Goal: Transaction & Acquisition: Book appointment/travel/reservation

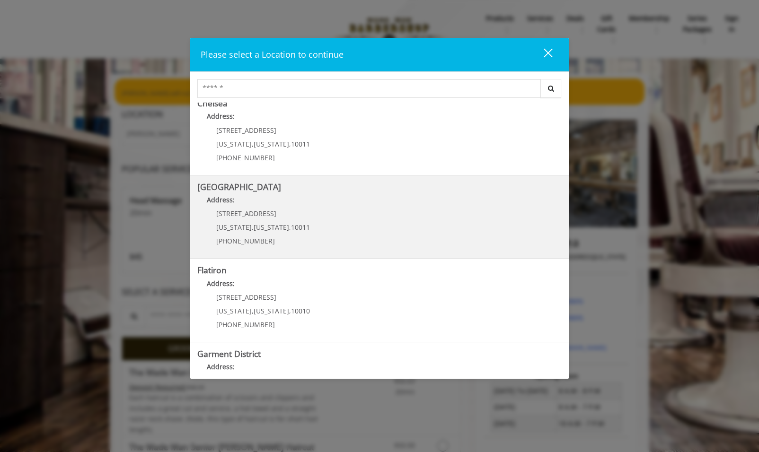
scroll to position [146, 0]
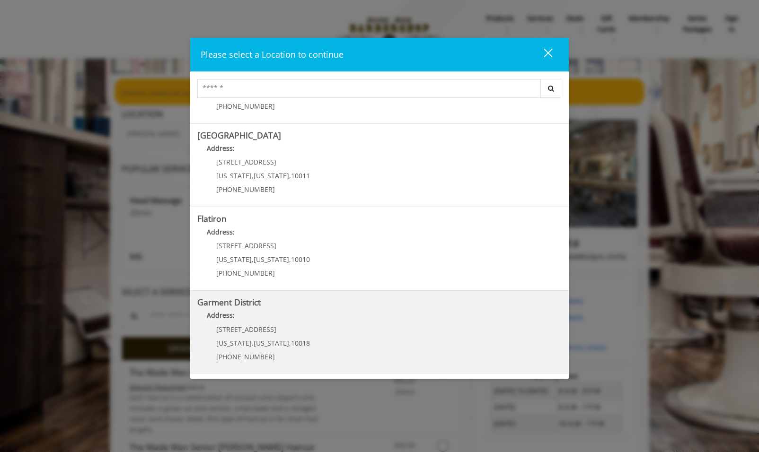
click at [282, 322] on District "Address:" at bounding box center [379, 317] width 364 height 15
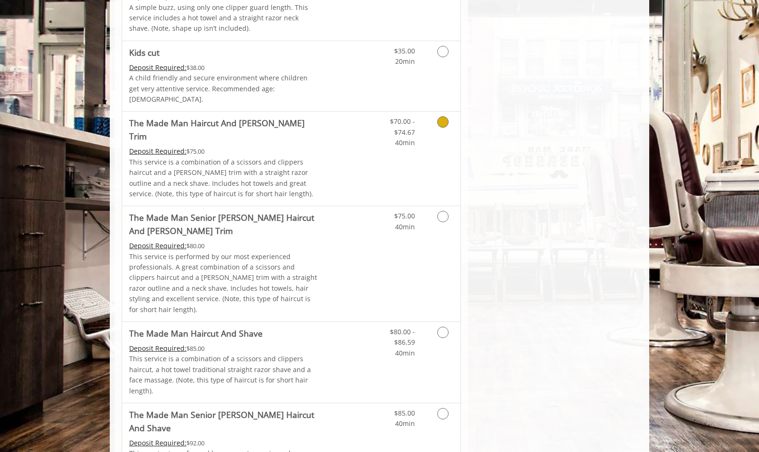
scroll to position [804, 0]
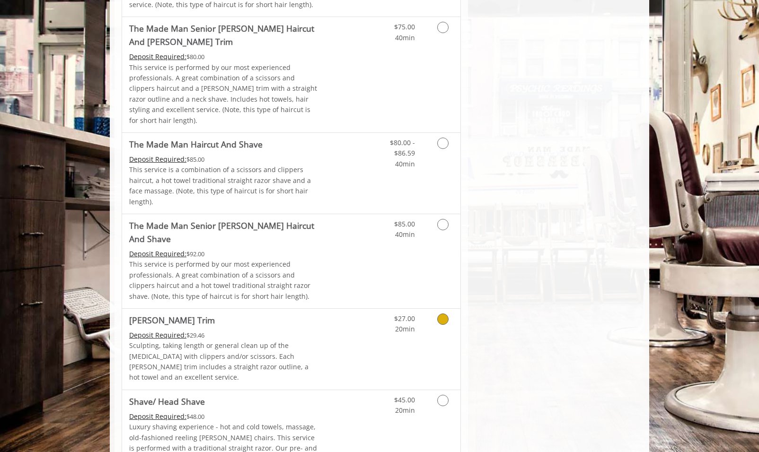
click at [445, 314] on icon "Grooming services" at bounding box center [442, 319] width 11 height 11
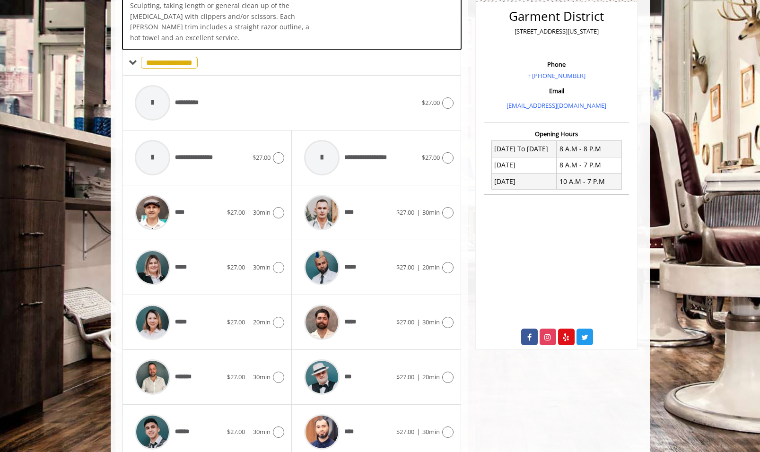
scroll to position [279, 0]
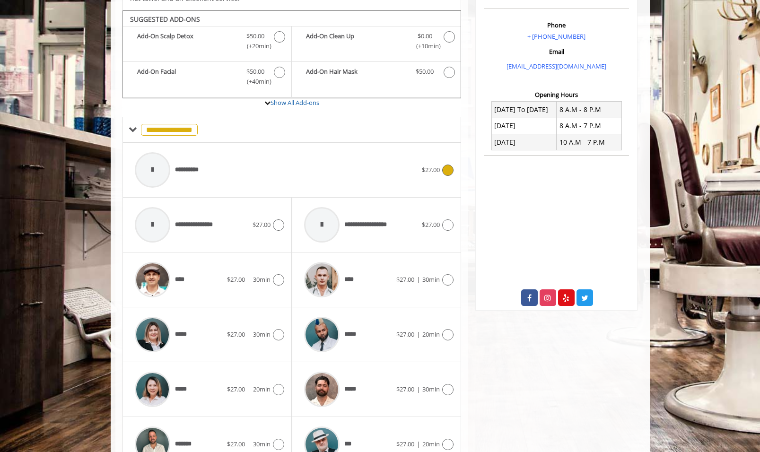
click at [212, 165] on div "**********" at bounding box center [276, 170] width 292 height 45
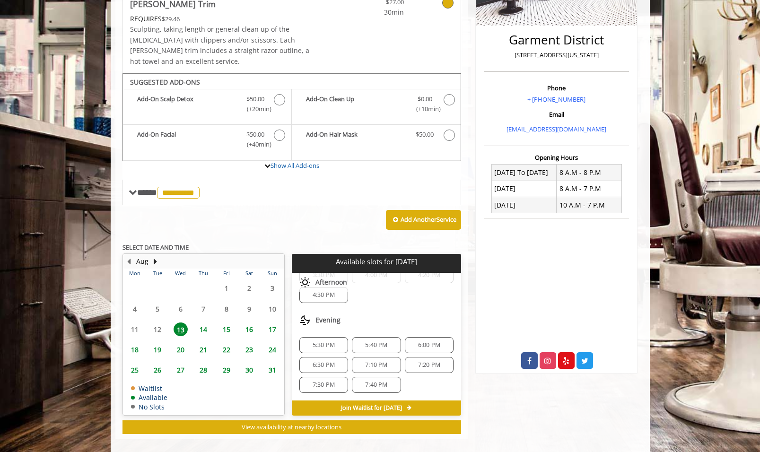
scroll to position [0, 0]
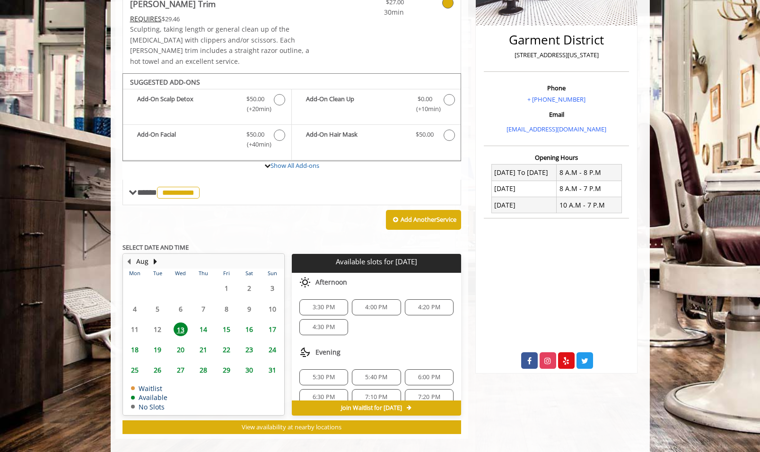
click at [332, 322] on div "4:30 PM" at bounding box center [323, 327] width 49 height 16
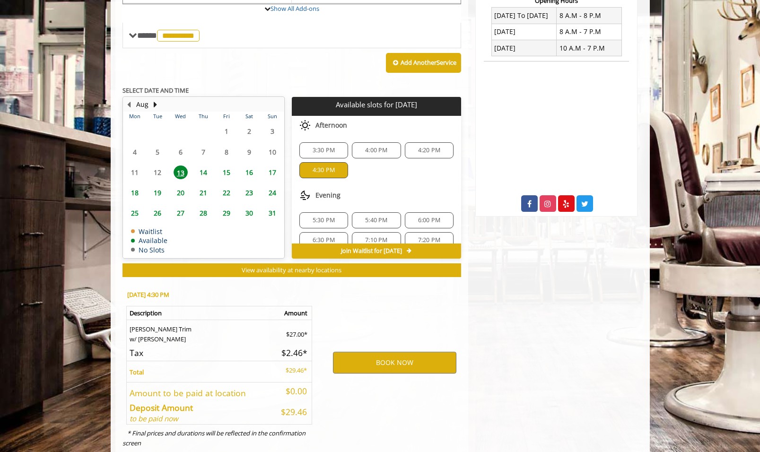
scroll to position [387, 0]
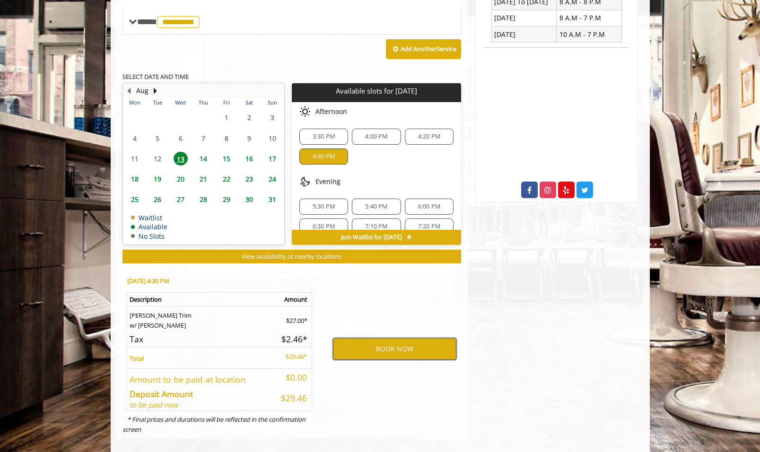
click at [369, 338] on button "BOOK NOW" at bounding box center [394, 349] width 123 height 22
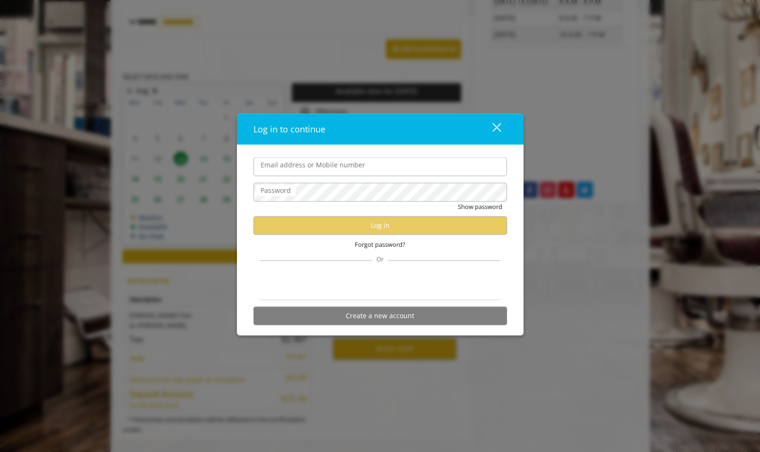
click at [303, 163] on input "Email address or Mobile number" at bounding box center [381, 167] width 254 height 19
type input "**********"
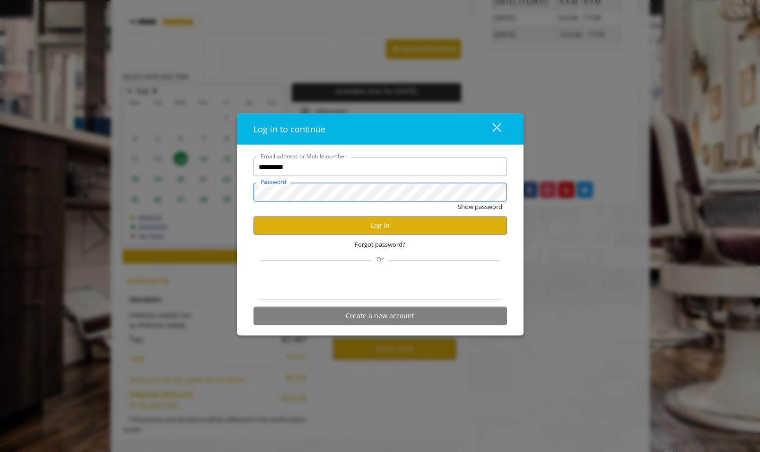
click at [458, 202] on button "Show password" at bounding box center [480, 207] width 44 height 10
click at [383, 227] on button "Log in" at bounding box center [381, 225] width 254 height 18
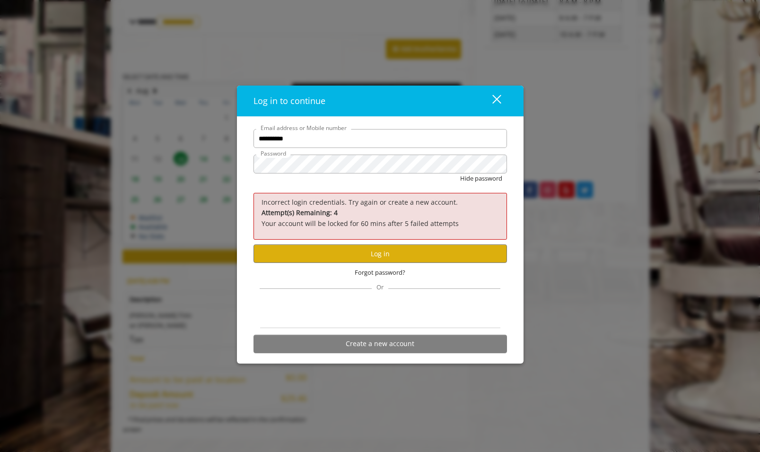
click at [370, 267] on div "Forgot password?" at bounding box center [381, 272] width 254 height 19
click at [370, 273] on span "Forgot password?" at bounding box center [380, 273] width 51 height 10
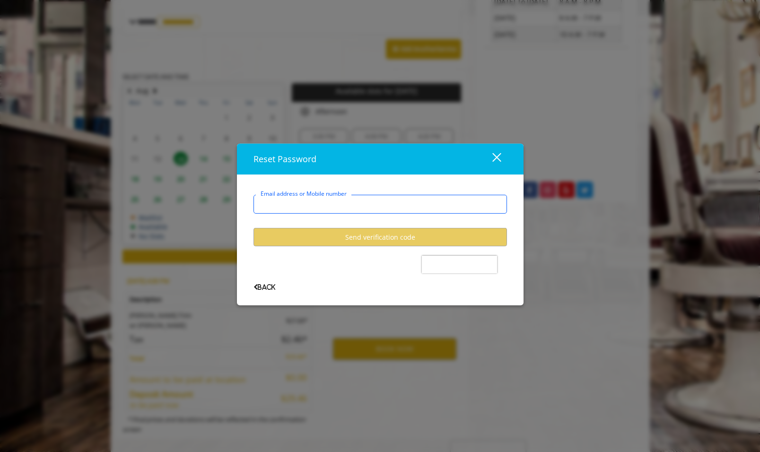
click at [346, 210] on input "Email address or Mobile number" at bounding box center [381, 204] width 254 height 19
type input "**********"
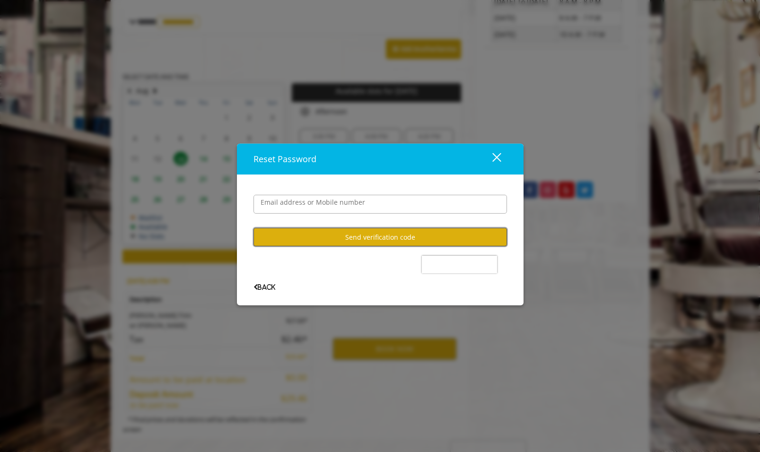
click at [333, 240] on button "Send verification code" at bounding box center [381, 237] width 254 height 18
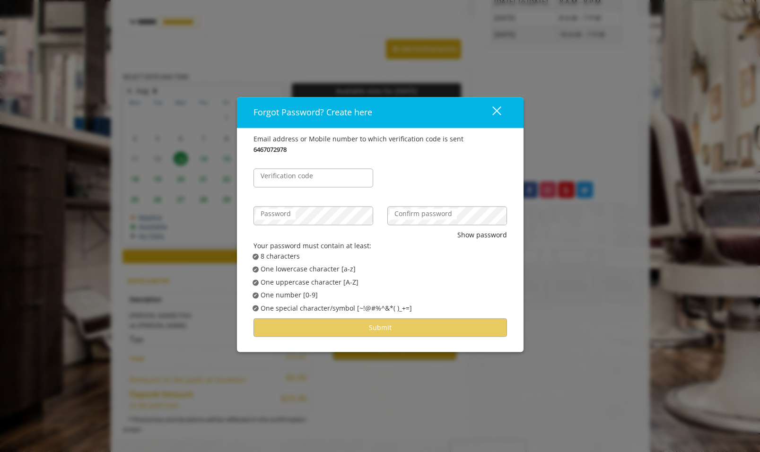
click at [296, 165] on div "Verification code" at bounding box center [314, 174] width 134 height 38
click at [296, 166] on div "Verification code" at bounding box center [314, 174] width 134 height 38
click at [297, 175] on label "Verification code" at bounding box center [287, 176] width 62 height 10
click at [297, 175] on input "Verification code" at bounding box center [314, 178] width 120 height 19
type input "******"
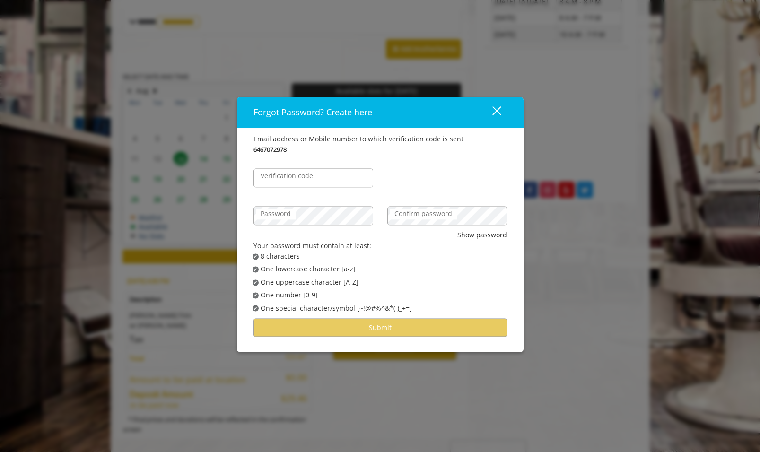
click at [274, 218] on label "Password" at bounding box center [276, 214] width 40 height 10
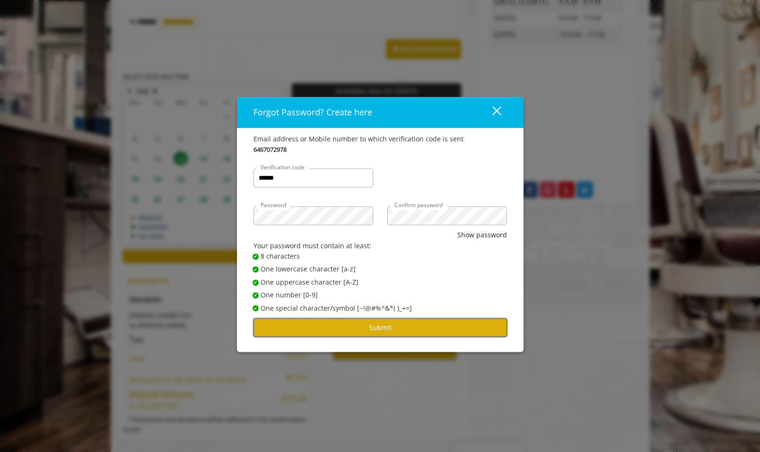
click at [394, 334] on button "Submit" at bounding box center [381, 327] width 254 height 18
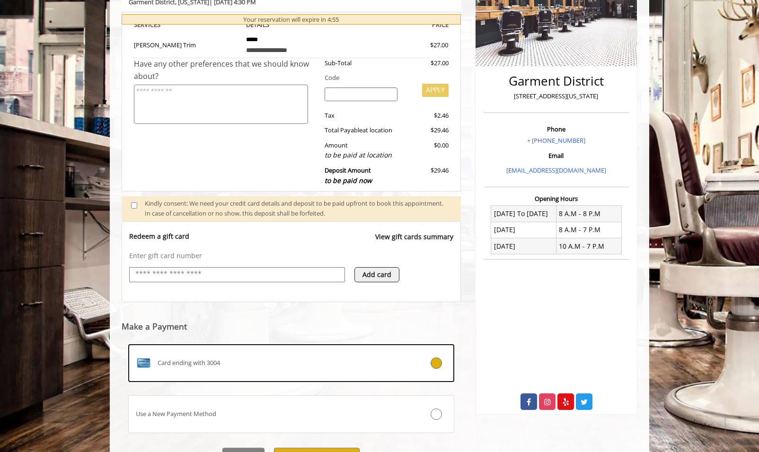
scroll to position [225, 0]
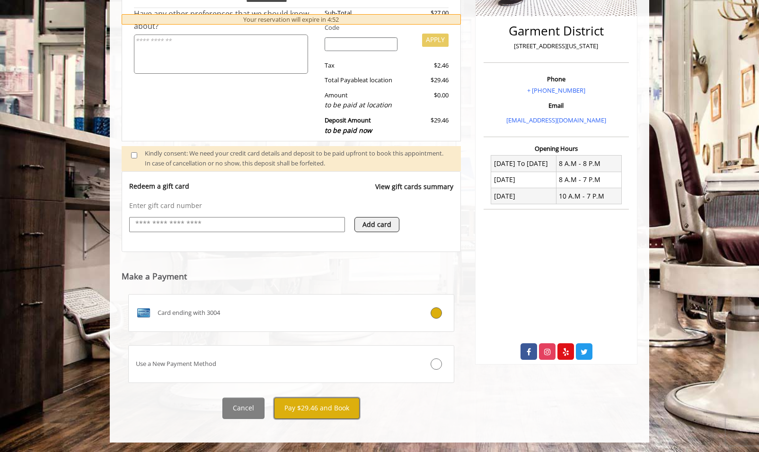
click at [328, 410] on button "Pay $29.46 and Book" at bounding box center [317, 408] width 86 height 21
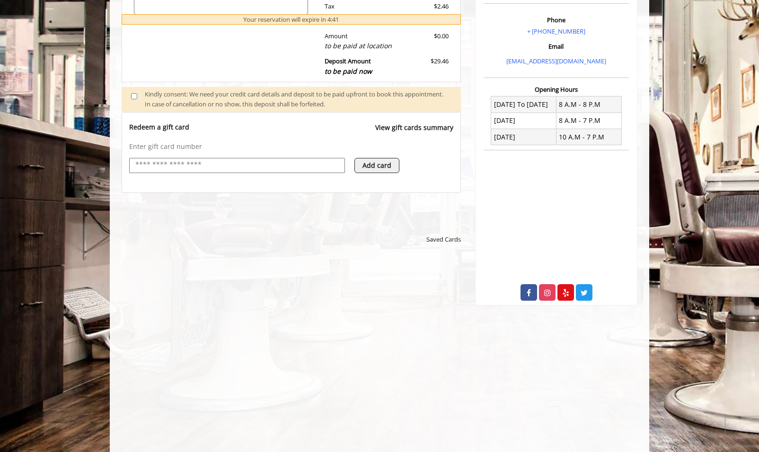
scroll to position [426, 0]
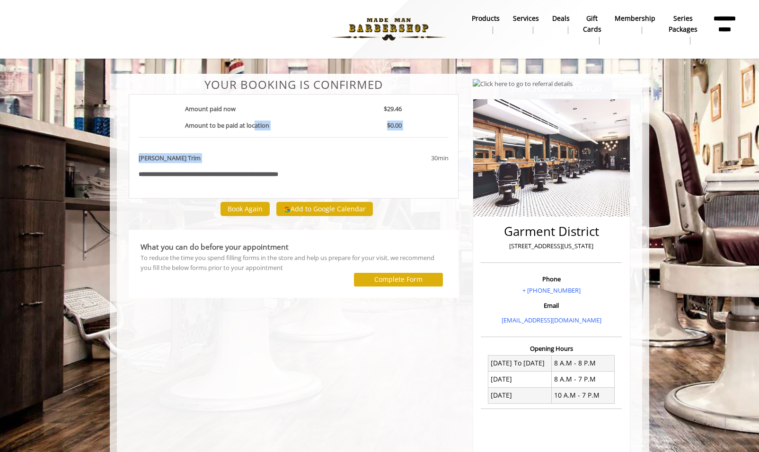
drag, startPoint x: 255, startPoint y: 125, endPoint x: 349, endPoint y: 141, distance: 95.4
click at [350, 140] on div "**********" at bounding box center [294, 146] width 330 height 105
drag, startPoint x: 349, startPoint y: 141, endPoint x: 338, endPoint y: 151, distance: 15.4
click at [338, 151] on div "**********" at bounding box center [294, 146] width 330 height 105
